Goal: Communication & Community: Answer question/provide support

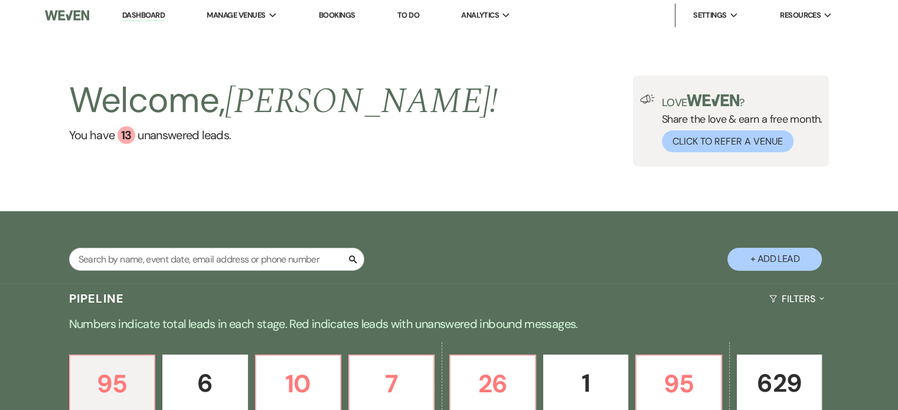
click at [349, 17] on link "Bookings" at bounding box center [337, 15] width 37 height 10
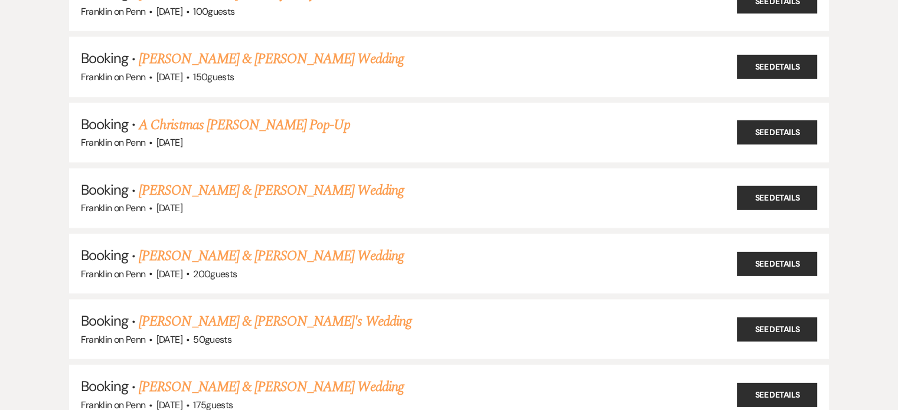
scroll to position [1465, 0]
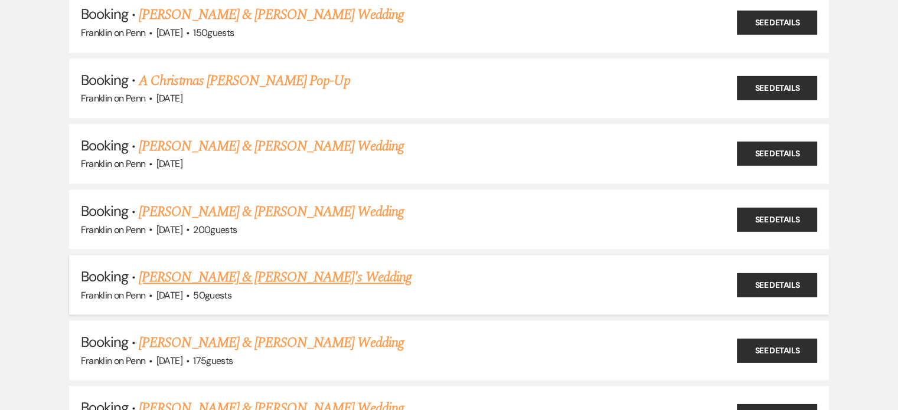
click at [235, 267] on link "[PERSON_NAME] & [PERSON_NAME]'s Wedding" at bounding box center [275, 277] width 273 height 21
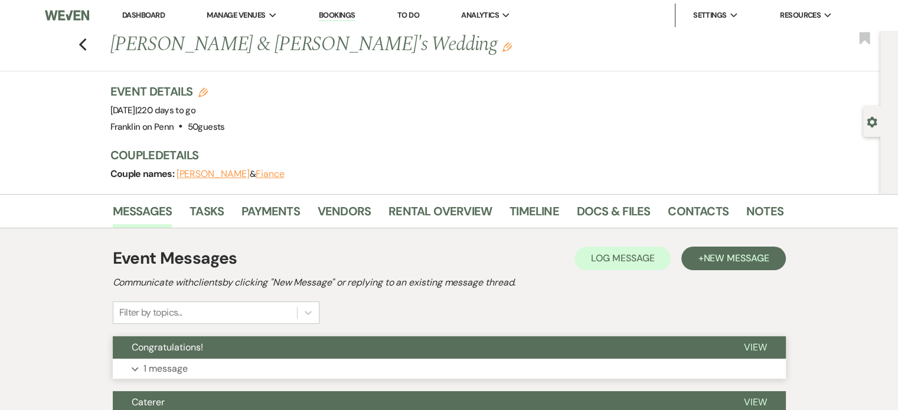
click at [196, 365] on button "Expand 1 message" at bounding box center [449, 369] width 673 height 20
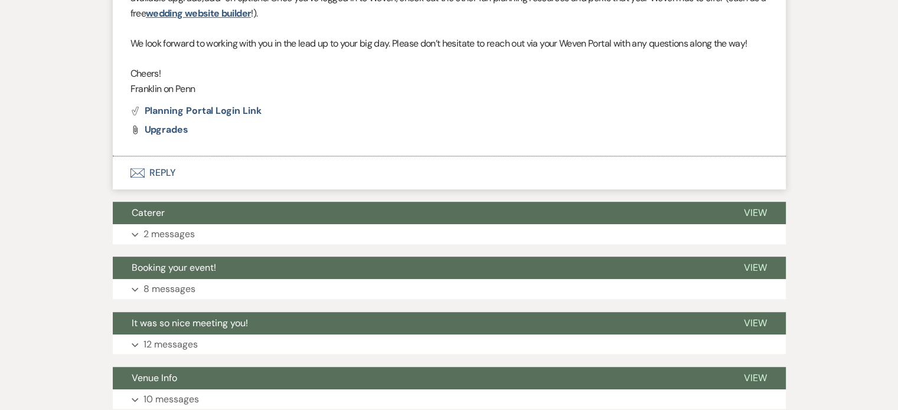
scroll to position [635, 0]
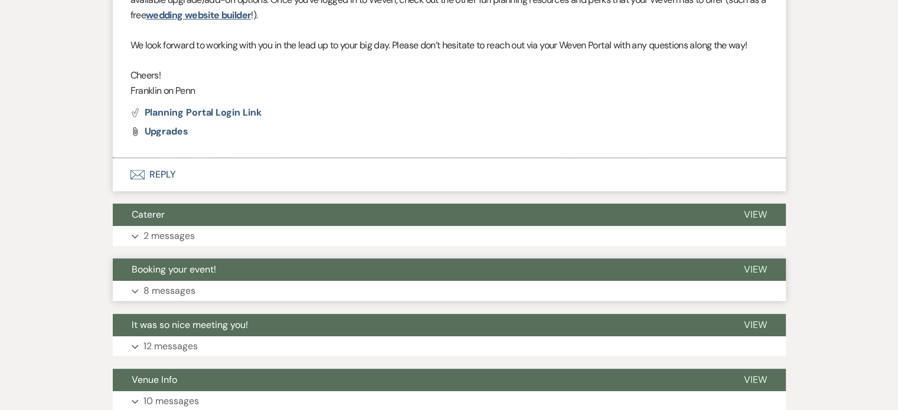
click at [190, 287] on p "8 messages" at bounding box center [169, 290] width 52 height 15
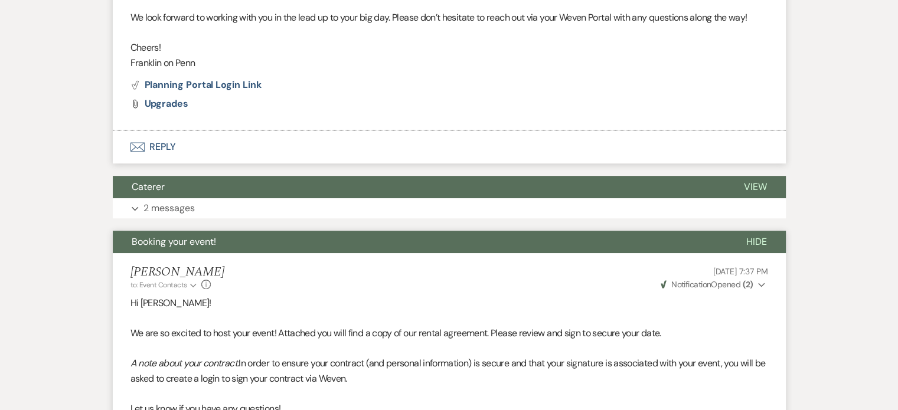
scroll to position [665, 0]
